Goal: Find specific page/section: Find specific page/section

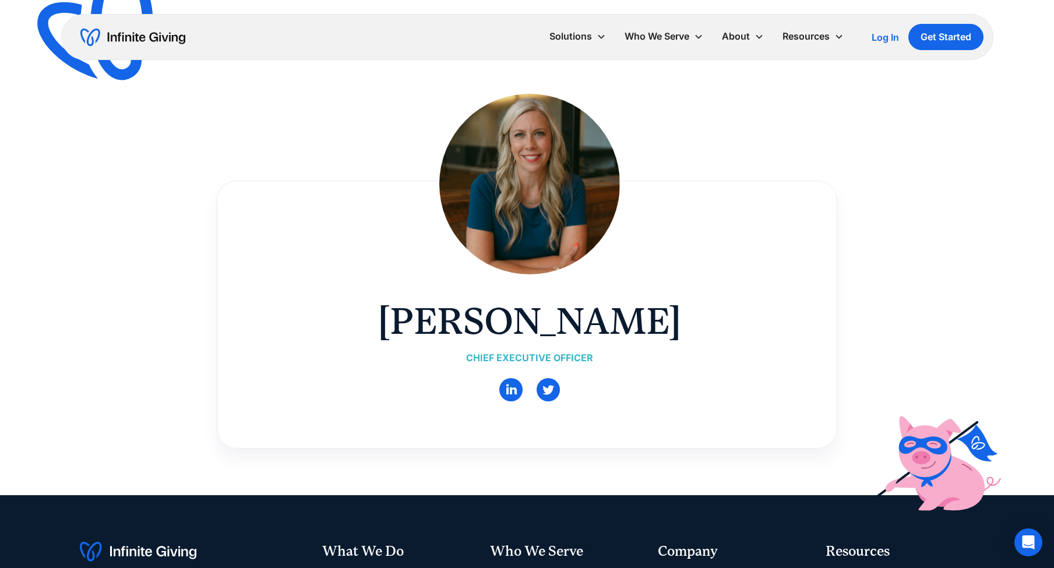
scroll to position [84, 0]
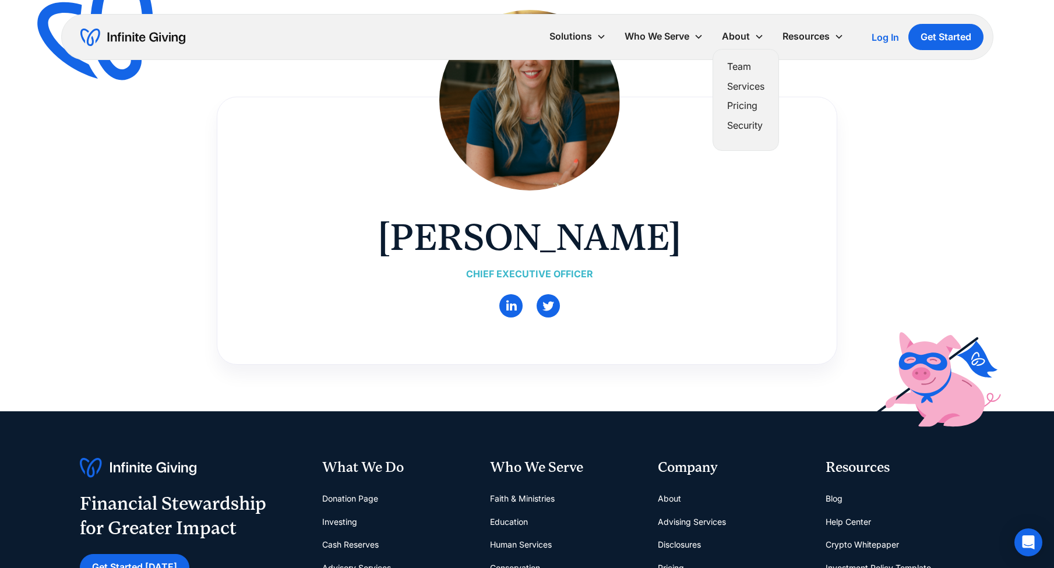
click at [742, 69] on link "Team" at bounding box center [745, 67] width 37 height 16
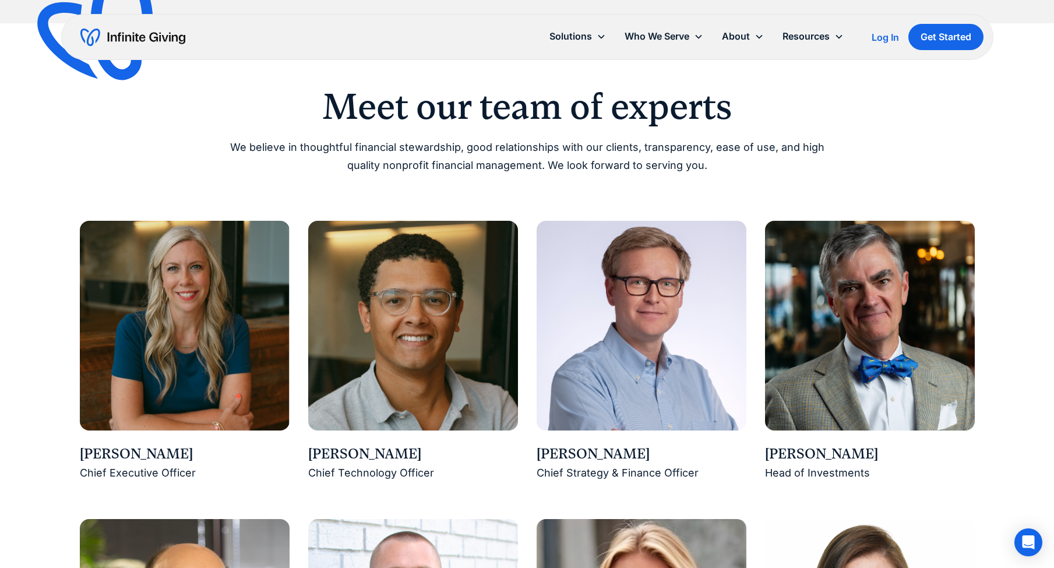
scroll to position [832, 0]
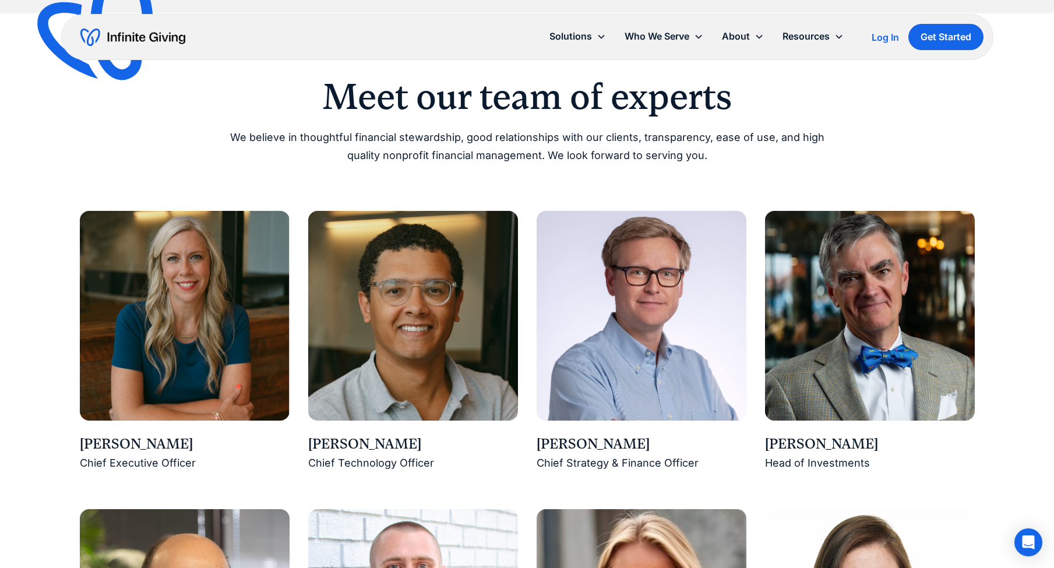
click at [164, 332] on img at bounding box center [185, 316] width 210 height 210
click at [200, 337] on img at bounding box center [185, 316] width 210 height 210
click at [121, 444] on div "[PERSON_NAME]" at bounding box center [185, 445] width 210 height 20
click at [96, 469] on div "Chief Executive Officer" at bounding box center [185, 463] width 210 height 18
click at [142, 460] on div "Chief Executive Officer" at bounding box center [185, 463] width 210 height 18
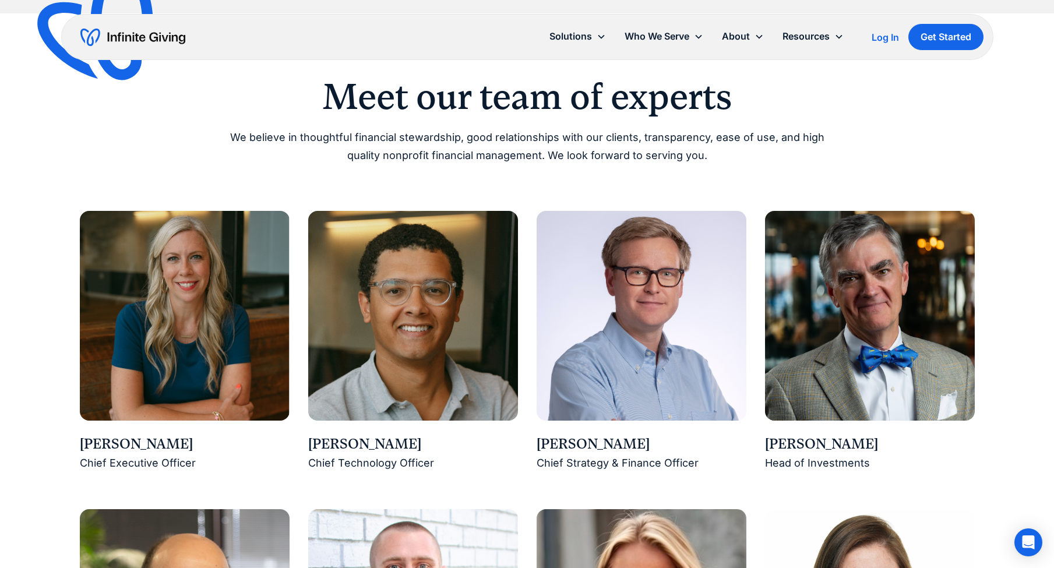
click at [201, 464] on div "Chief Executive Officer" at bounding box center [185, 463] width 210 height 18
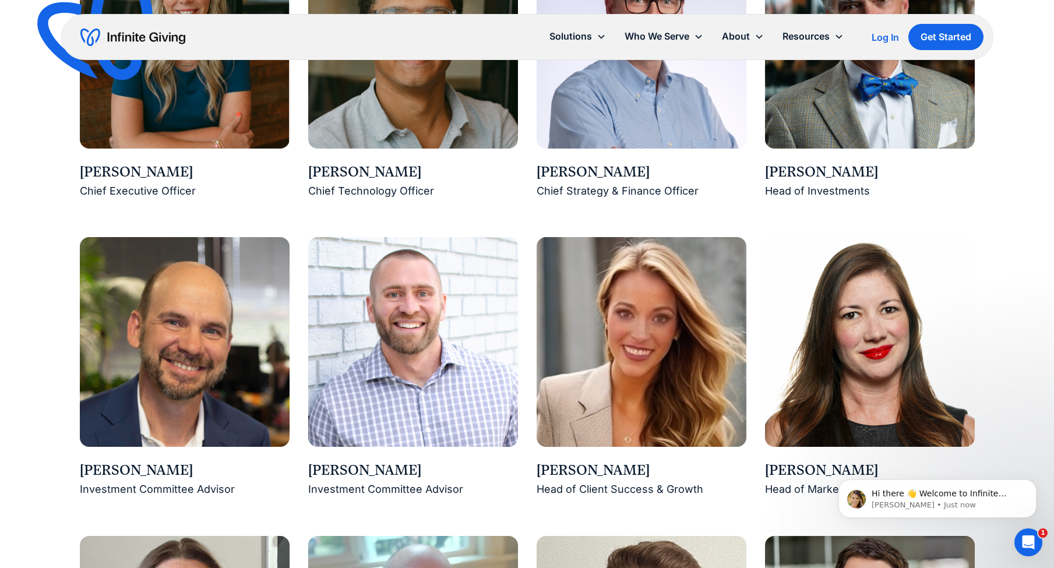
scroll to position [521, 0]
